Goal: Information Seeking & Learning: Learn about a topic

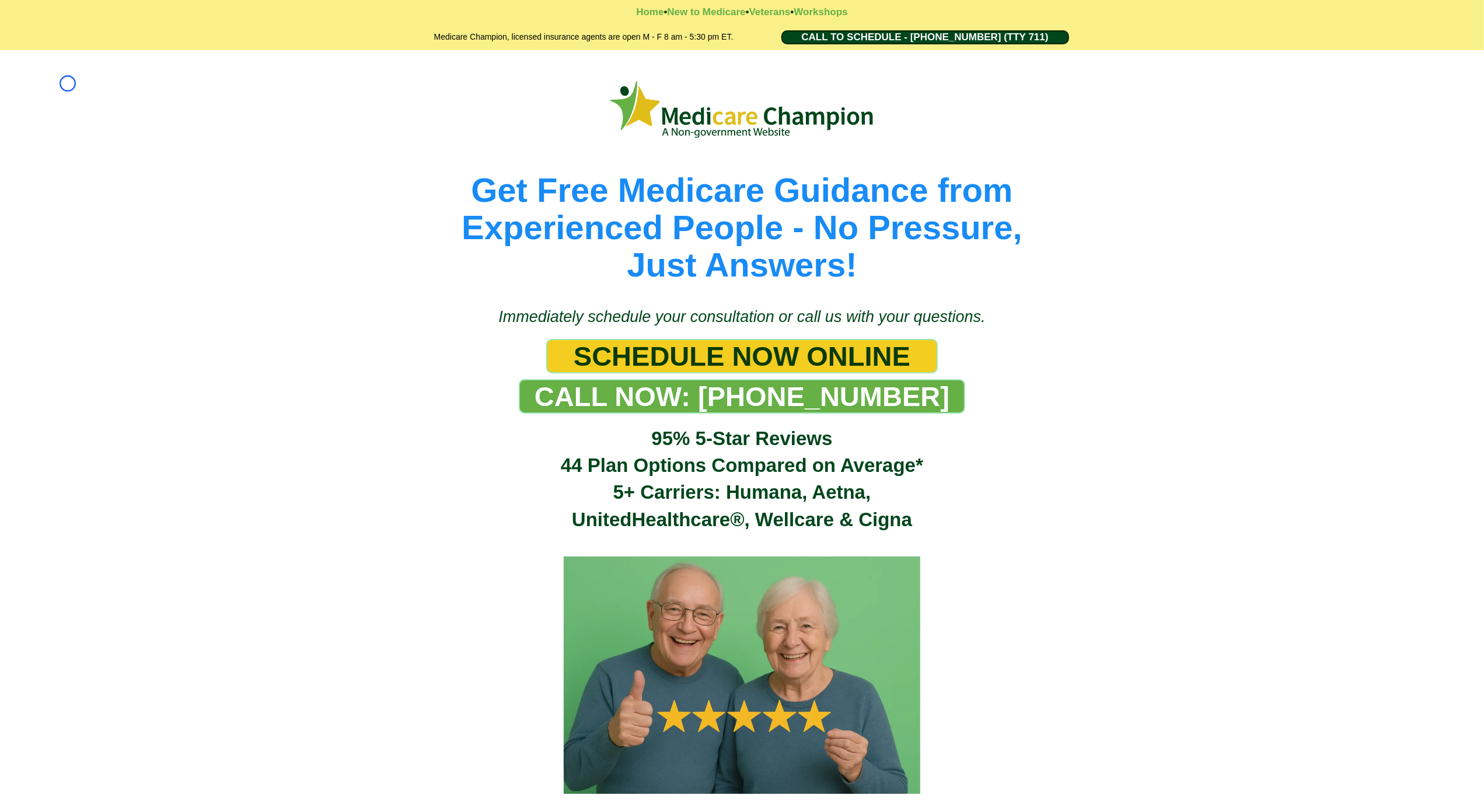
click at [67, 83] on div "Get Free Medicare Guidance from Experienced People - No Pressure, Just Answers!" at bounding box center [742, 173] width 1484 height 245
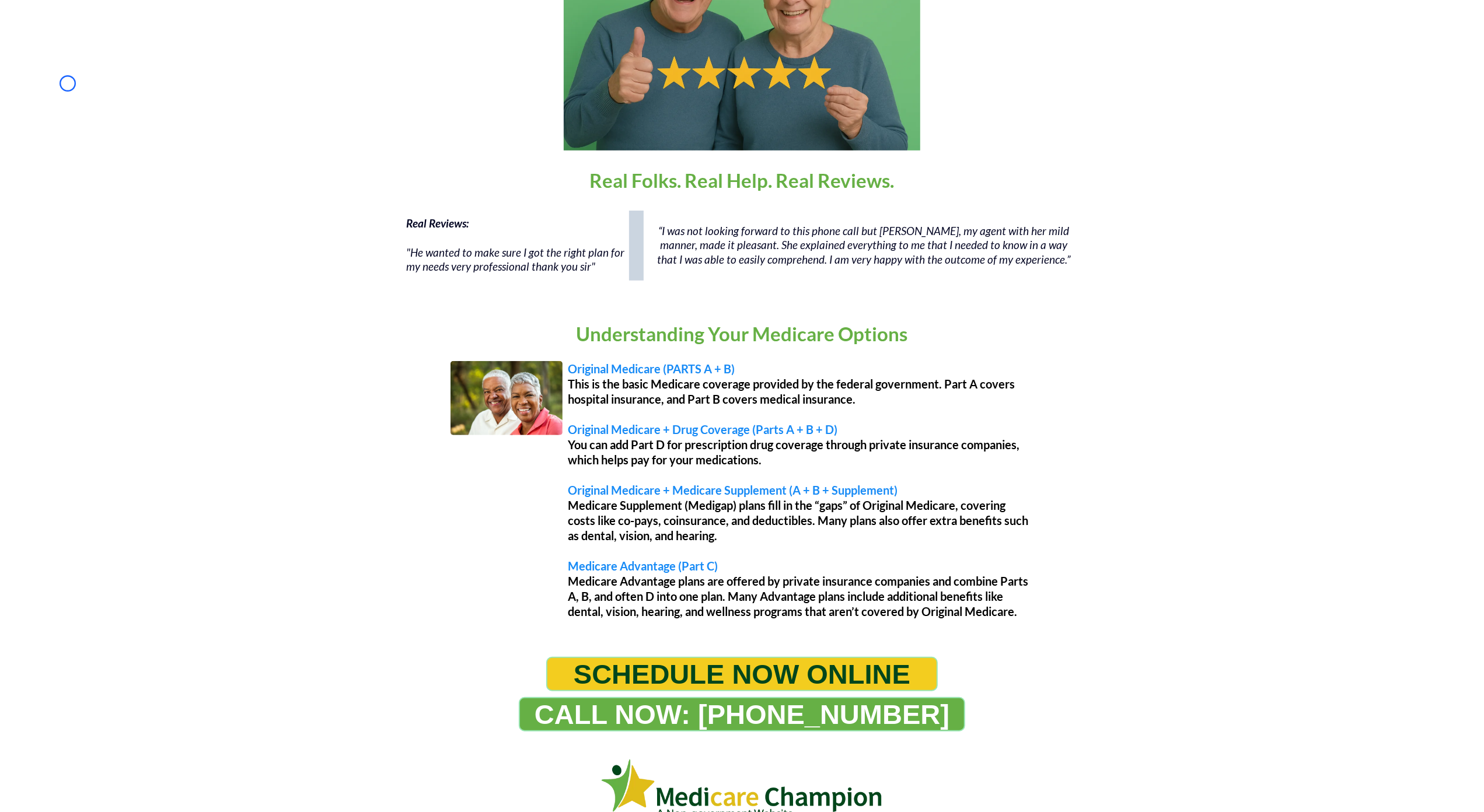
scroll to position [726, 0]
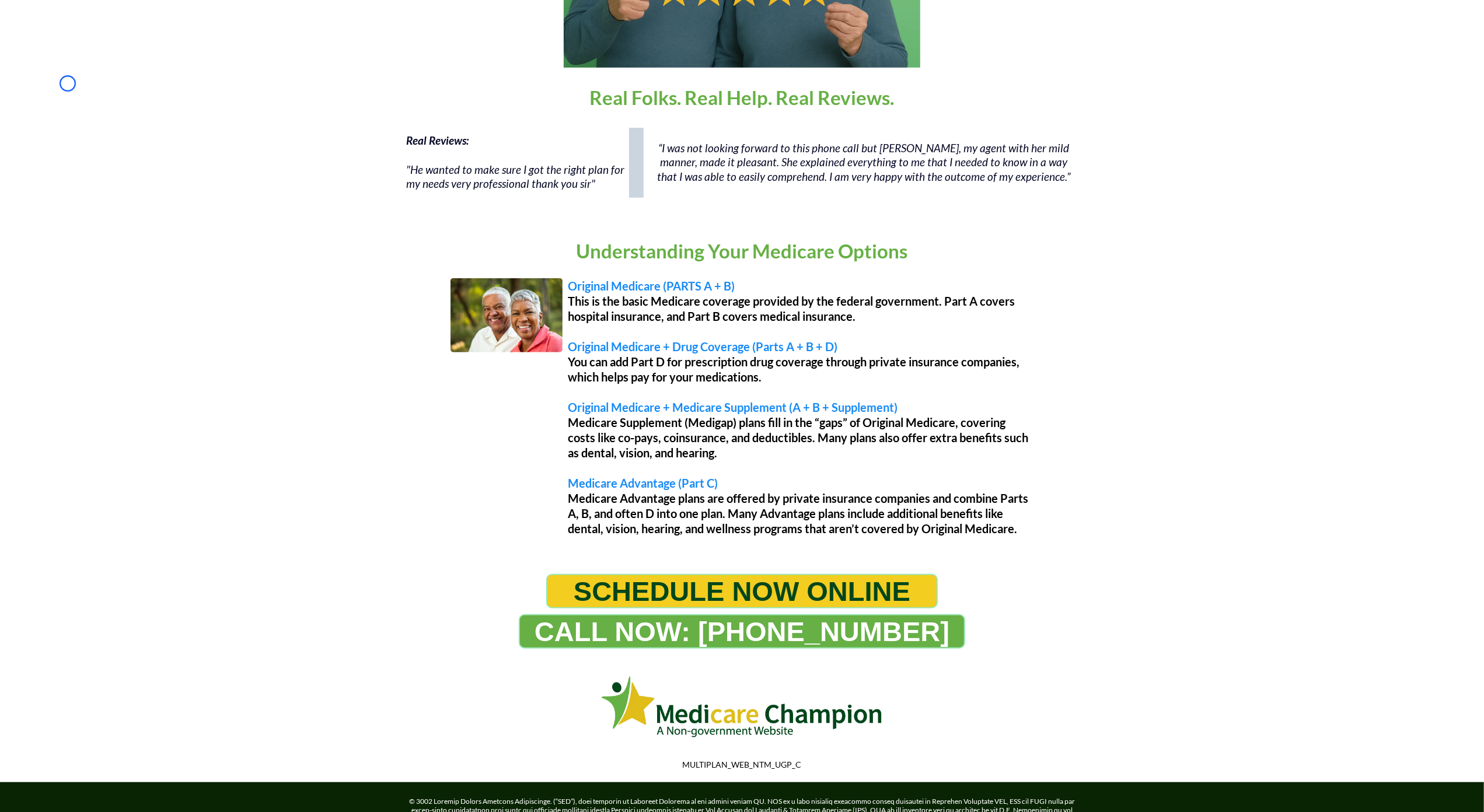
click at [67, 83] on div "Home • New to Medicare • Veterans • Workshops Medicare Champion, licensed insur…" at bounding box center [742, 121] width 1484 height 1695
click at [63, 94] on div "Home • New to Medicare • Veterans • Workshops Medicare Champion, licensed insur…" at bounding box center [742, 121] width 1484 height 1695
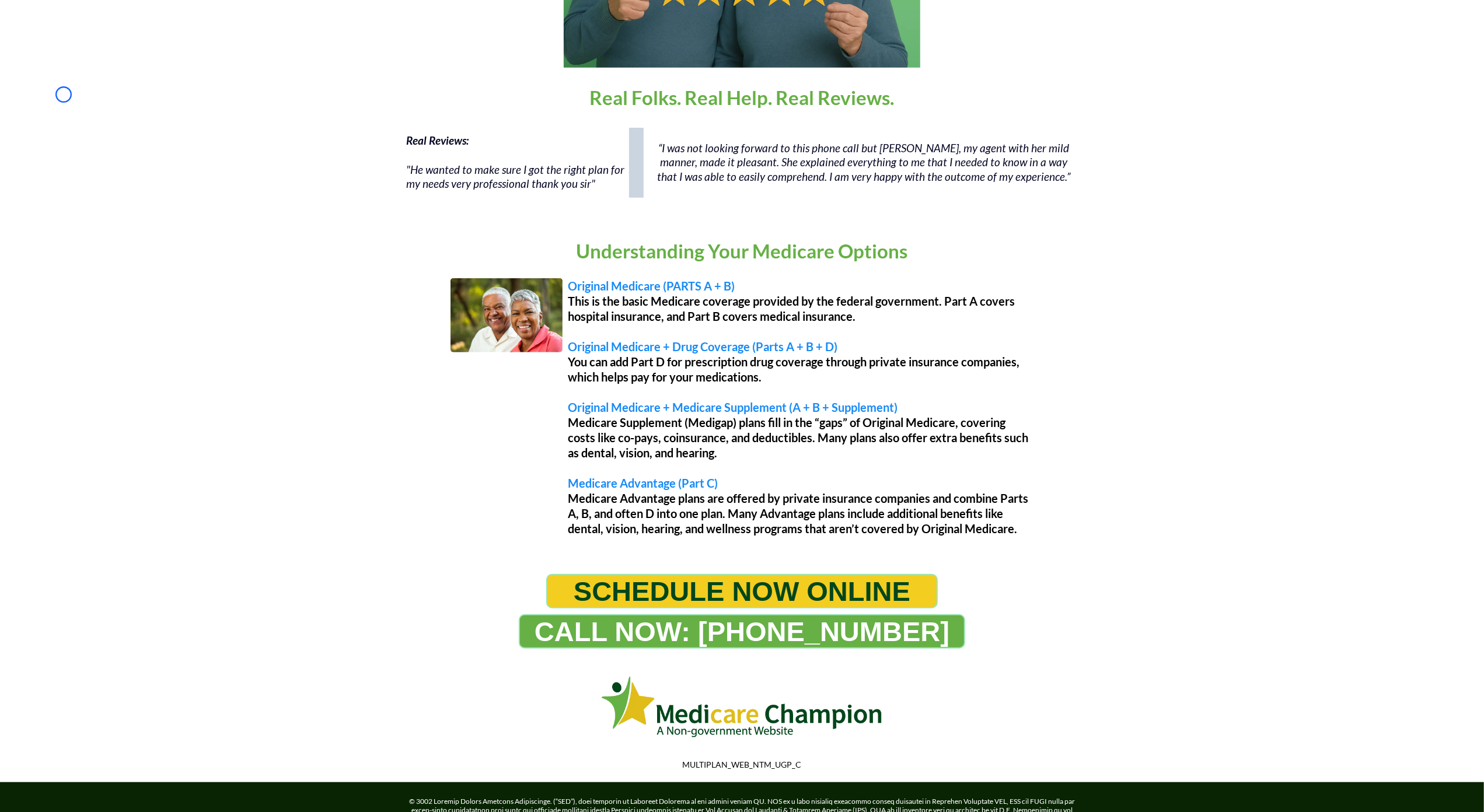
scroll to position [880, 0]
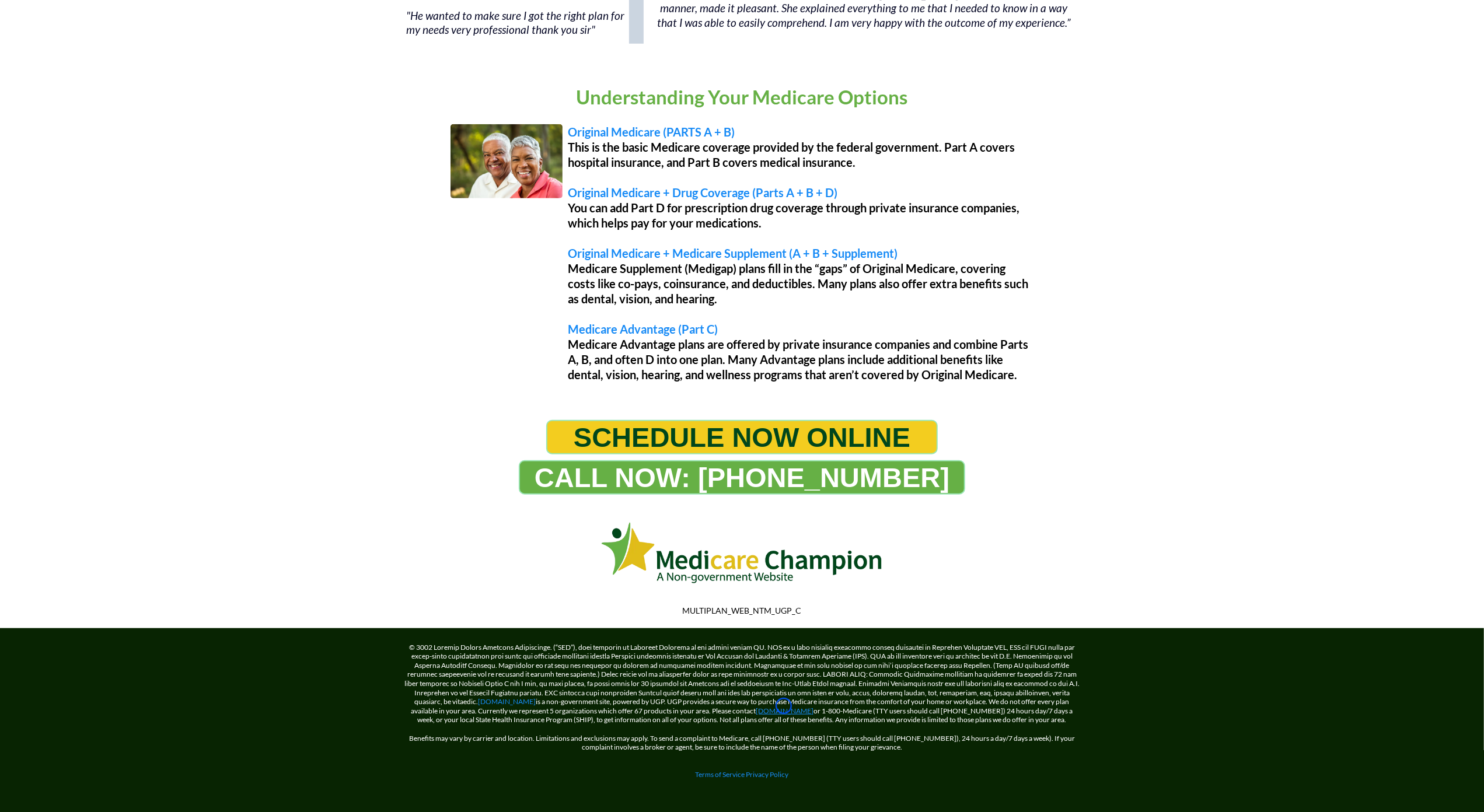
click at [783, 706] on link "[DOMAIN_NAME]" at bounding box center [785, 710] width 58 height 9
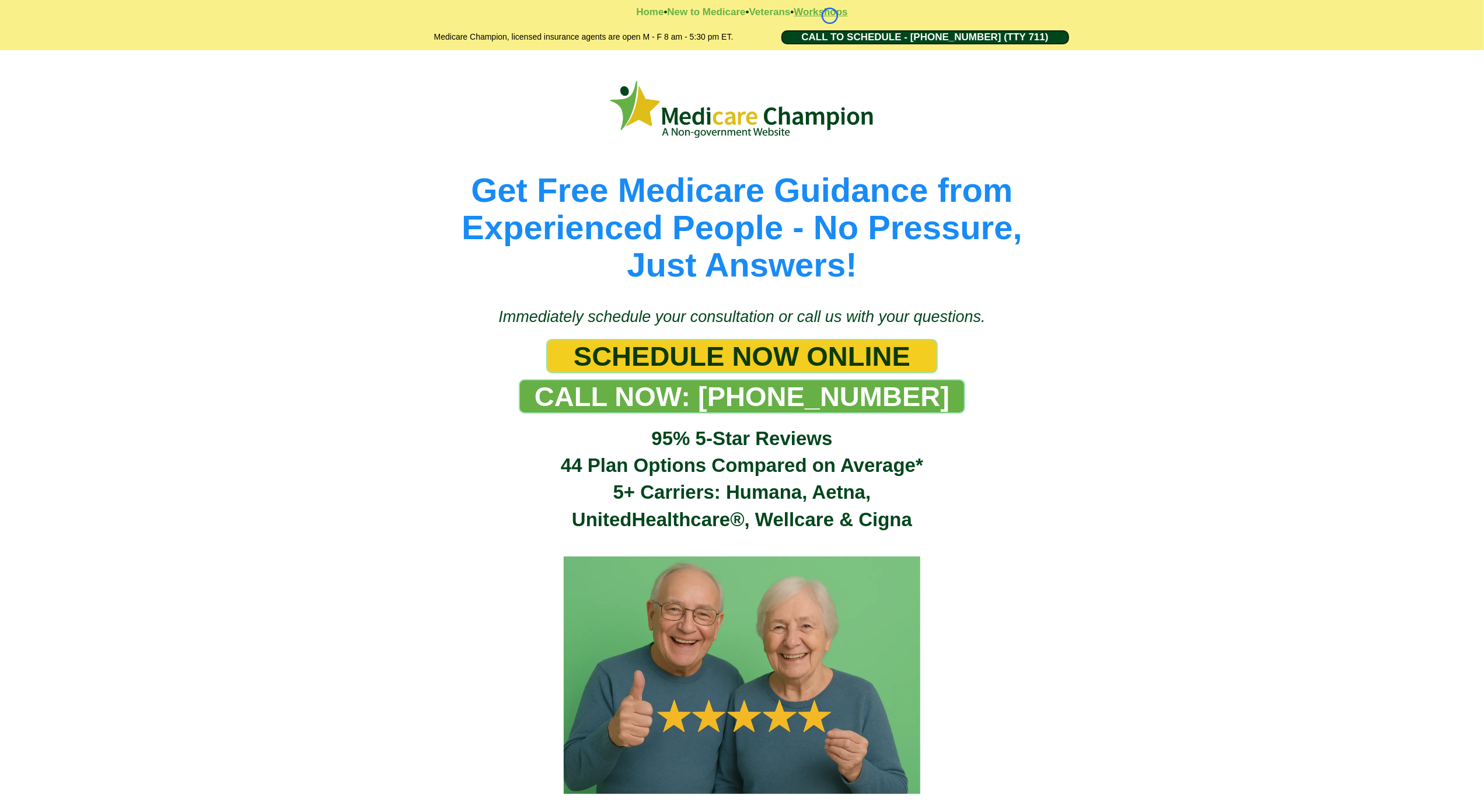
click at [830, 16] on strong "Workshops" at bounding box center [820, 12] width 53 height 11
click at [703, 8] on strong "New to Medicare" at bounding box center [706, 12] width 78 height 11
click at [759, 11] on strong "Veterans" at bounding box center [770, 12] width 42 height 11
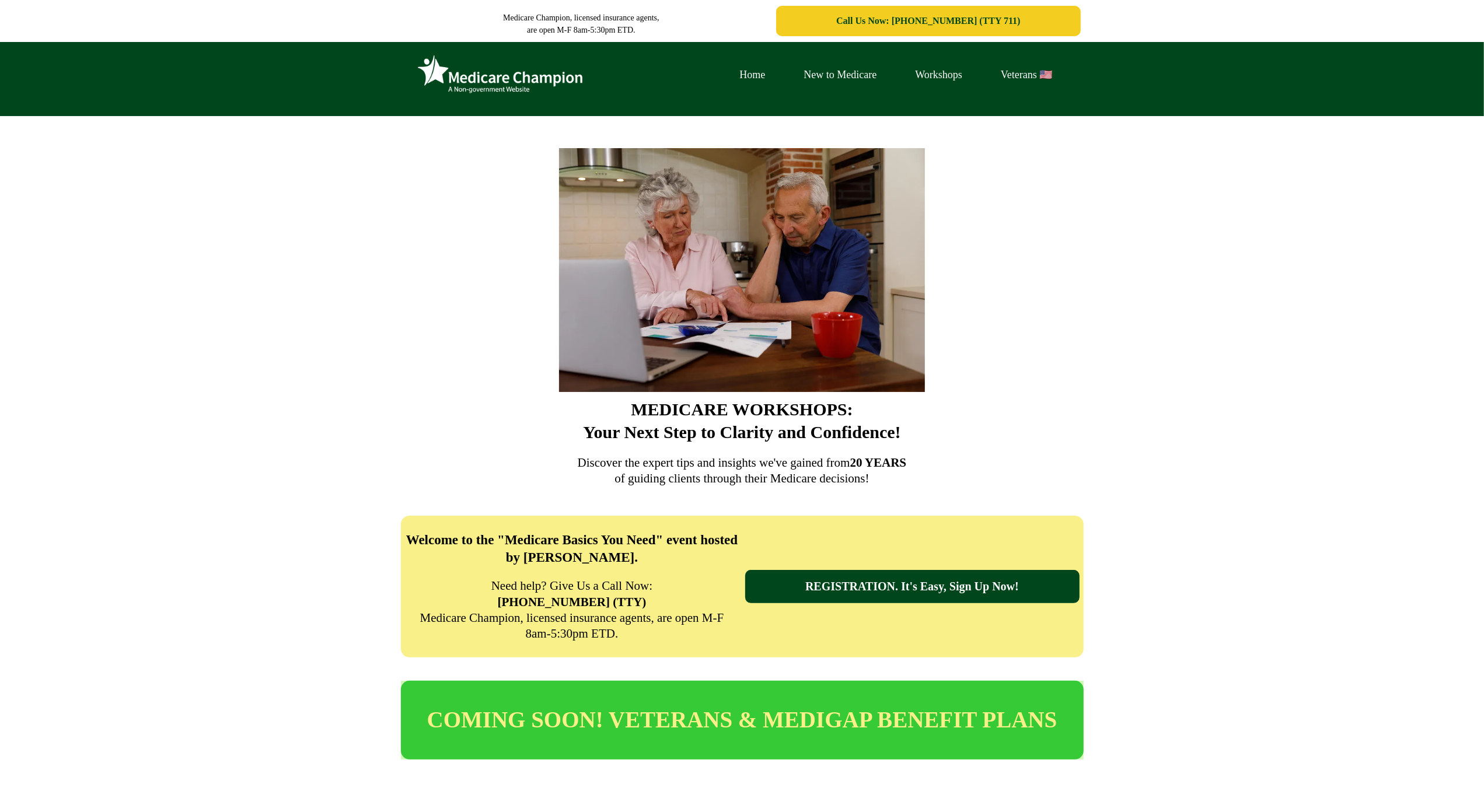
click at [79, 77] on div "Home New to Medicare Workshops Veterans 🇺🇸" at bounding box center [742, 79] width 1484 height 74
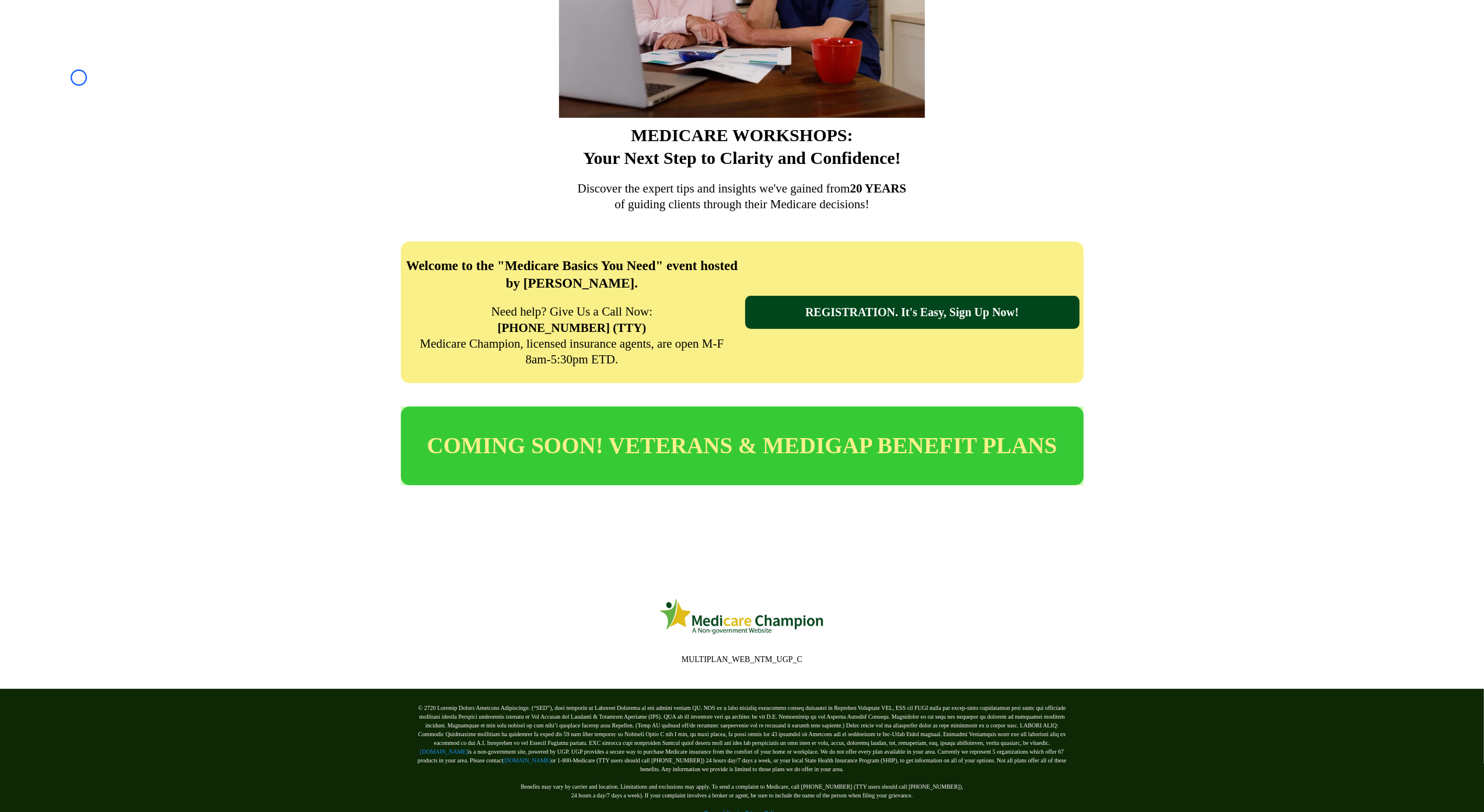
scroll to position [311, 0]
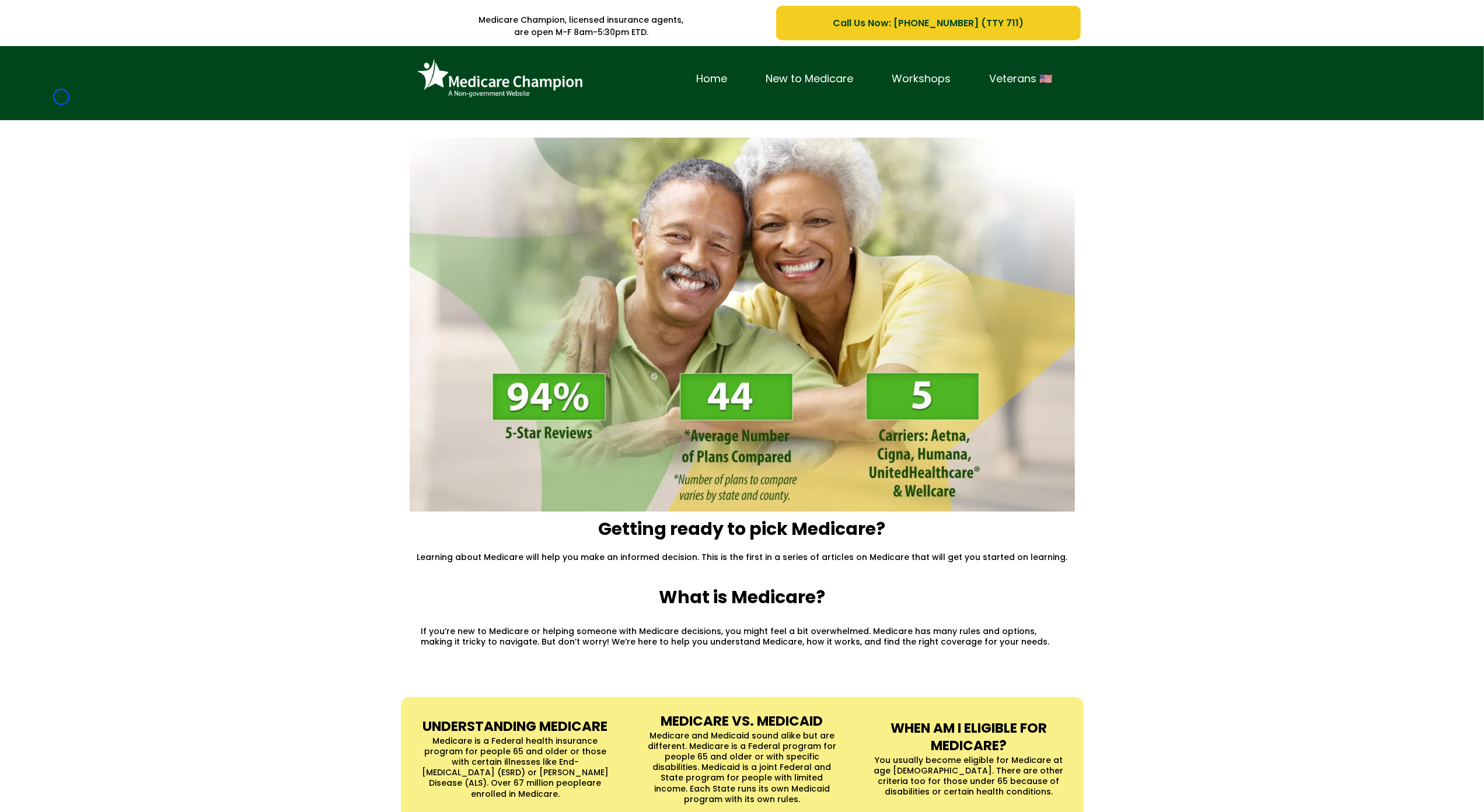
click at [61, 97] on div "Home New to Medicare Workshops Veterans 🇺🇸" at bounding box center [742, 83] width 1484 height 74
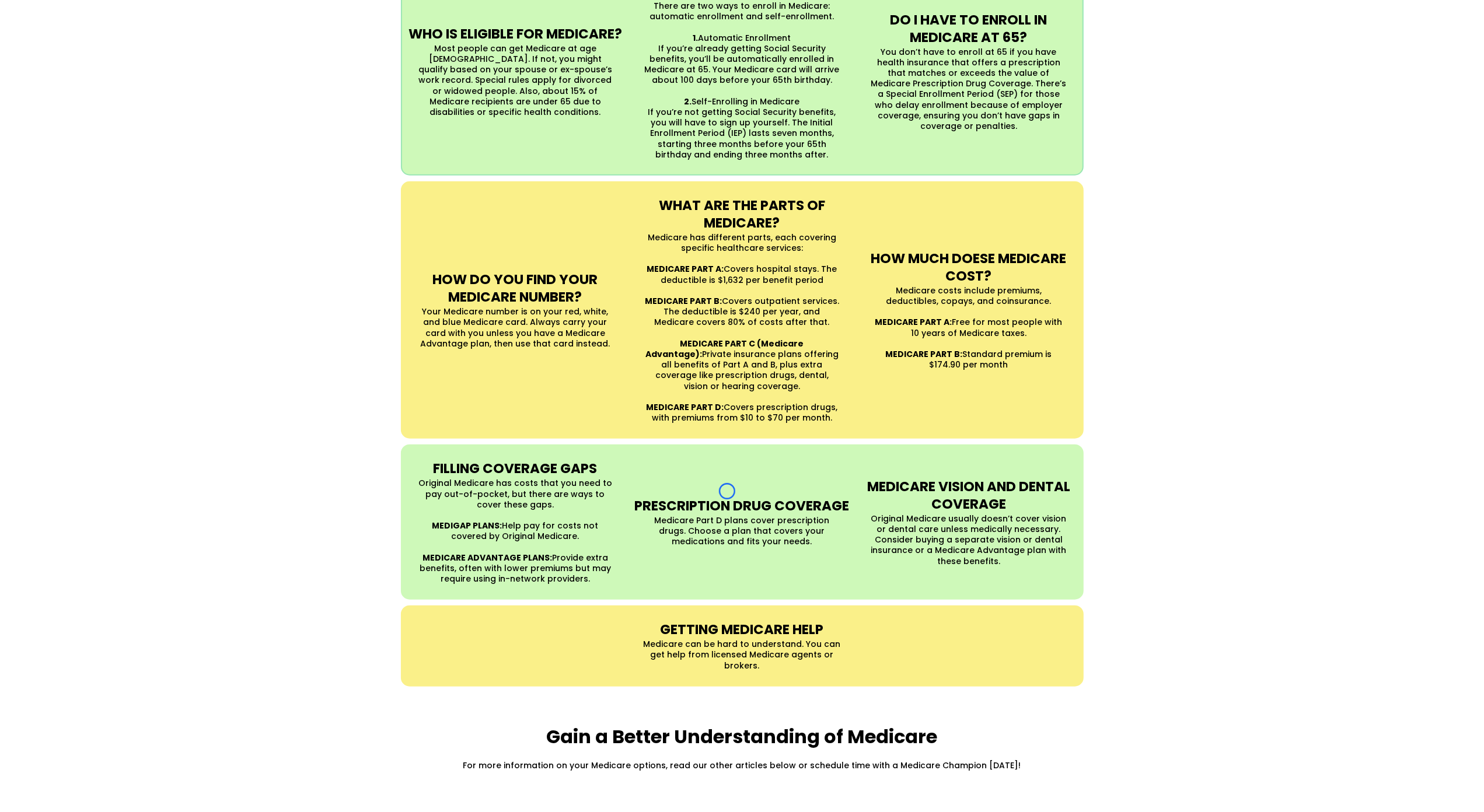
scroll to position [933, 0]
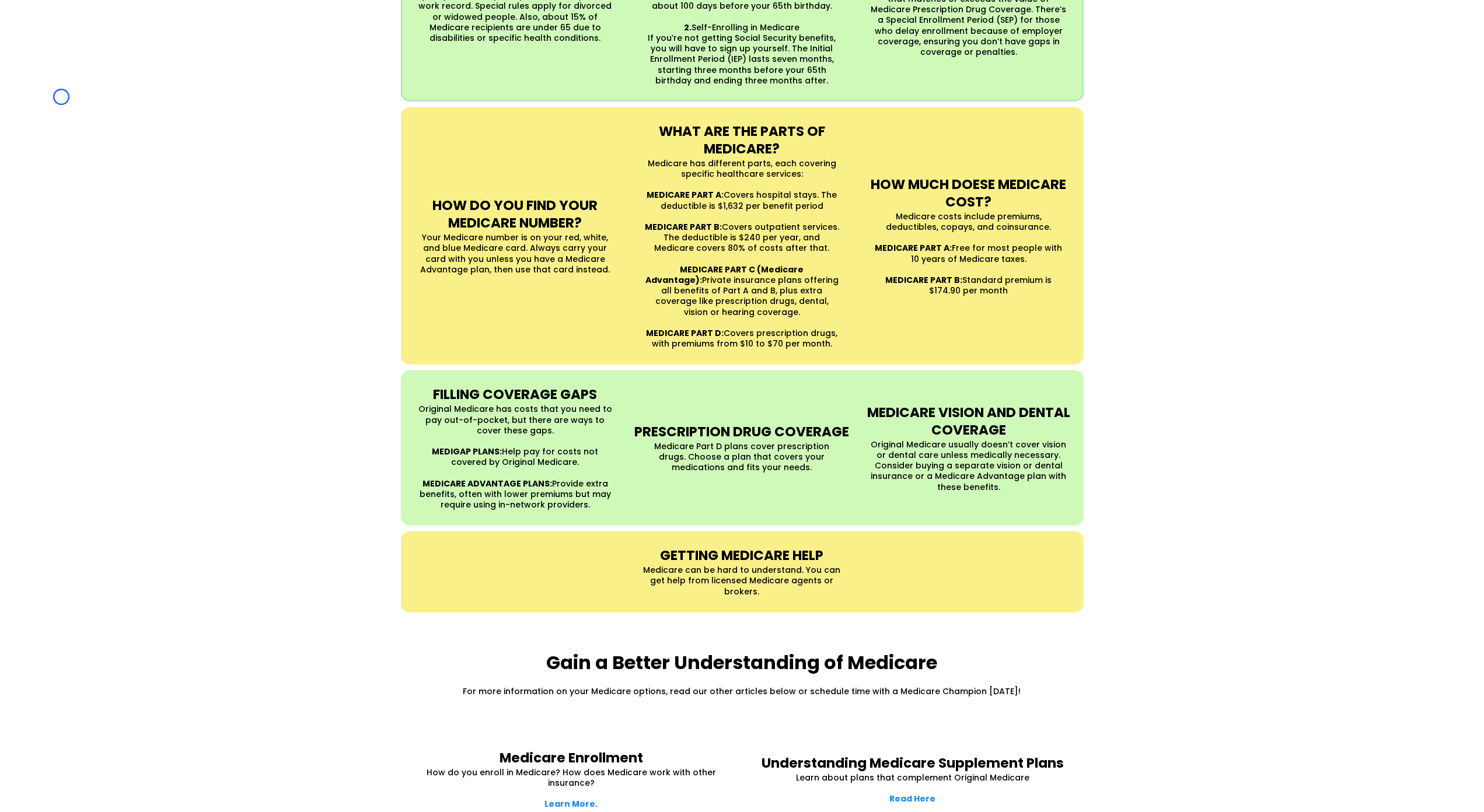
click at [61, 97] on div "UNDERSTANDING MEDICARE Medicare is a Federal health insurance program for peopl…" at bounding box center [742, 188] width 1484 height 872
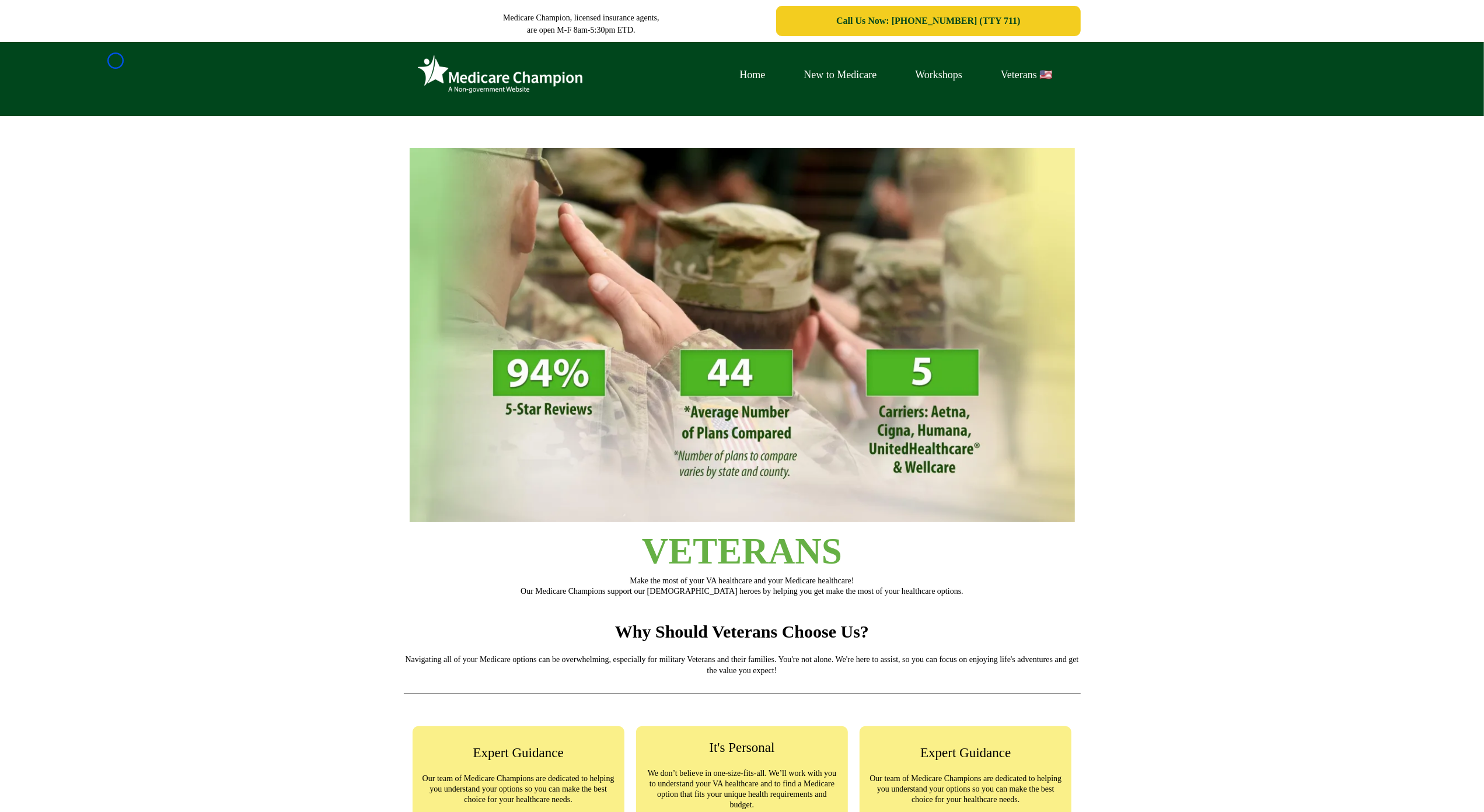
click at [116, 60] on div "Home New to Medicare Workshops Veterans 🇺🇸" at bounding box center [742, 79] width 1484 height 74
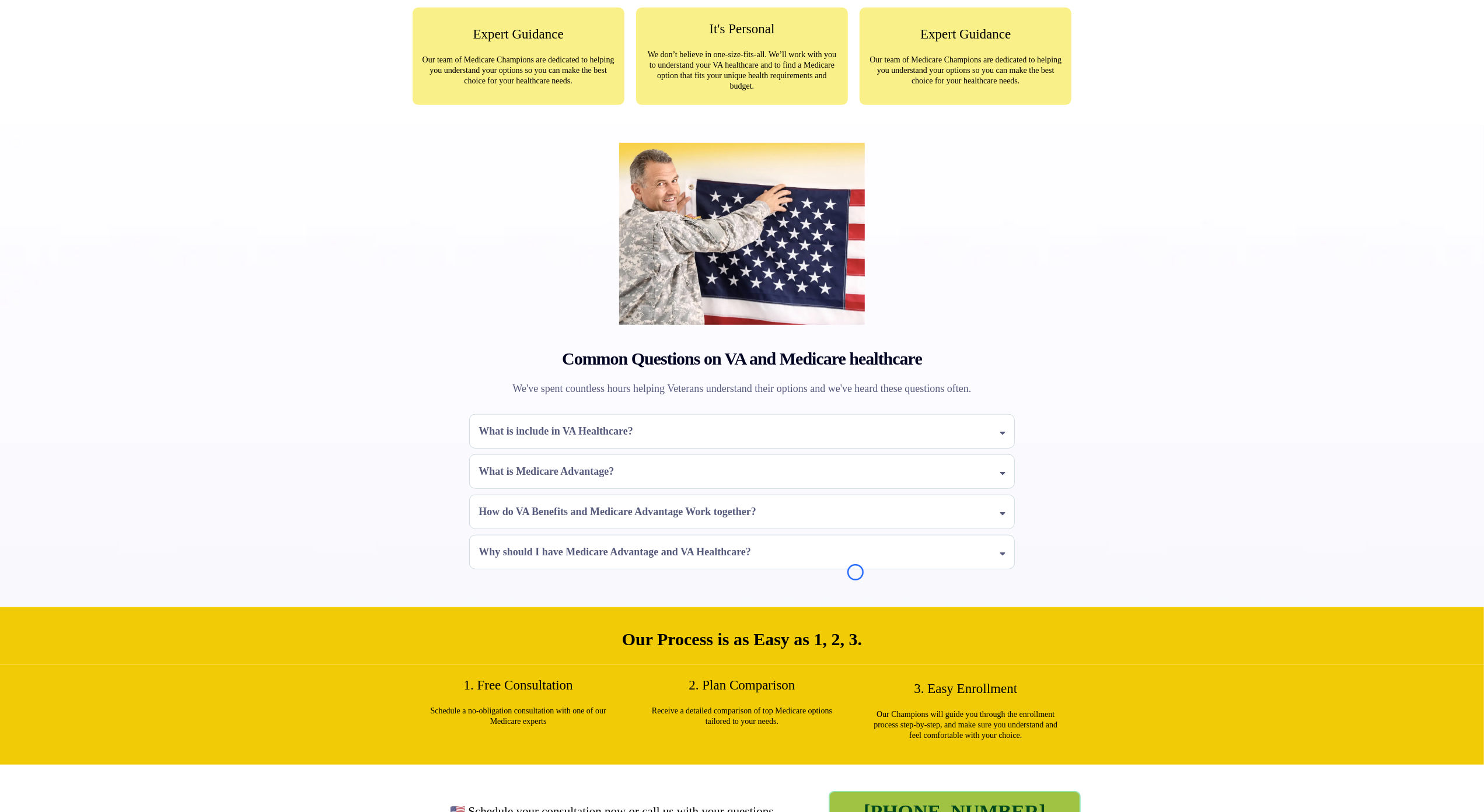
scroll to position [764, 0]
